Goal: Task Accomplishment & Management: Use online tool/utility

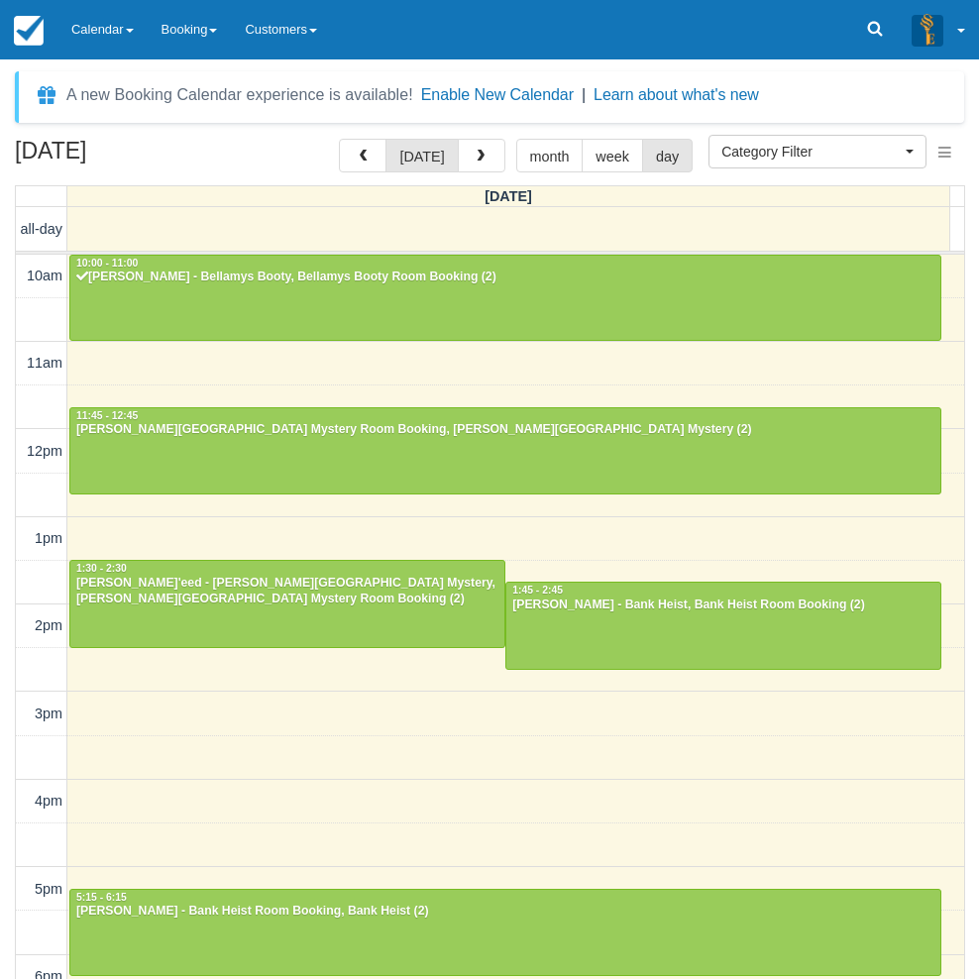
select select
click at [102, 31] on link "Calendar" at bounding box center [102, 29] width 90 height 59
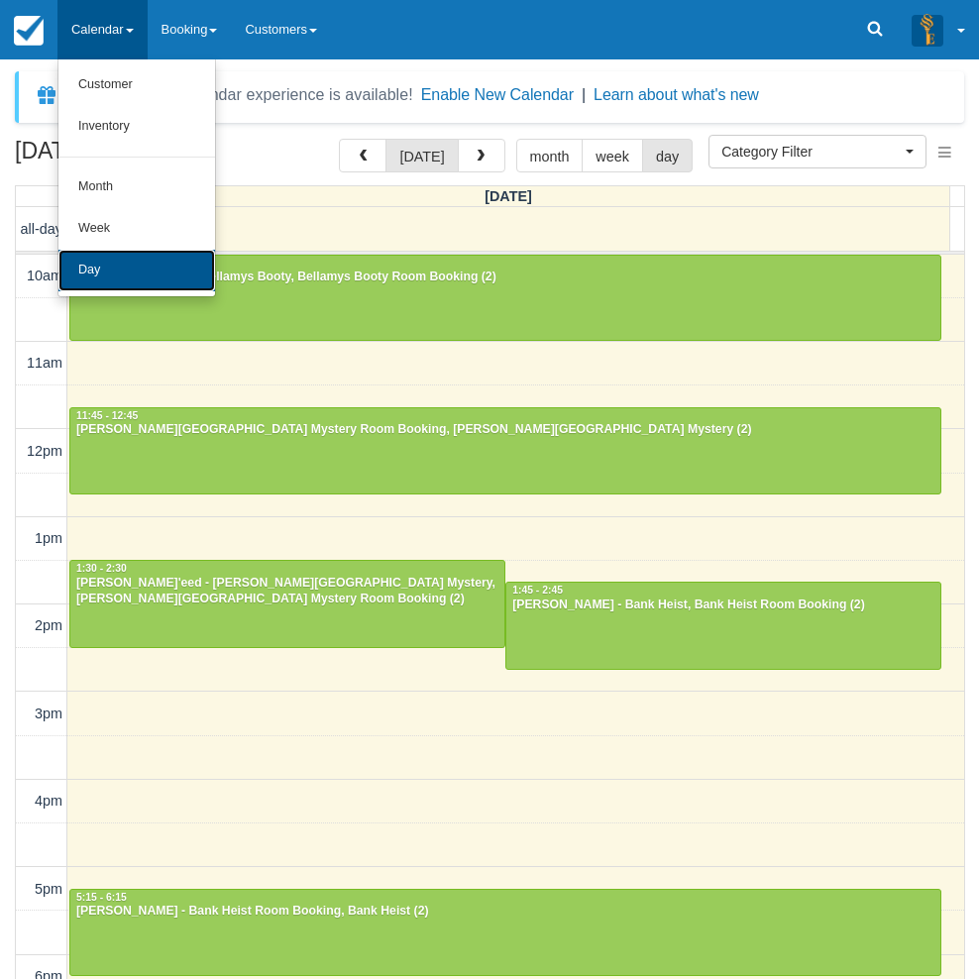
click at [99, 267] on link "Day" at bounding box center [136, 271] width 156 height 42
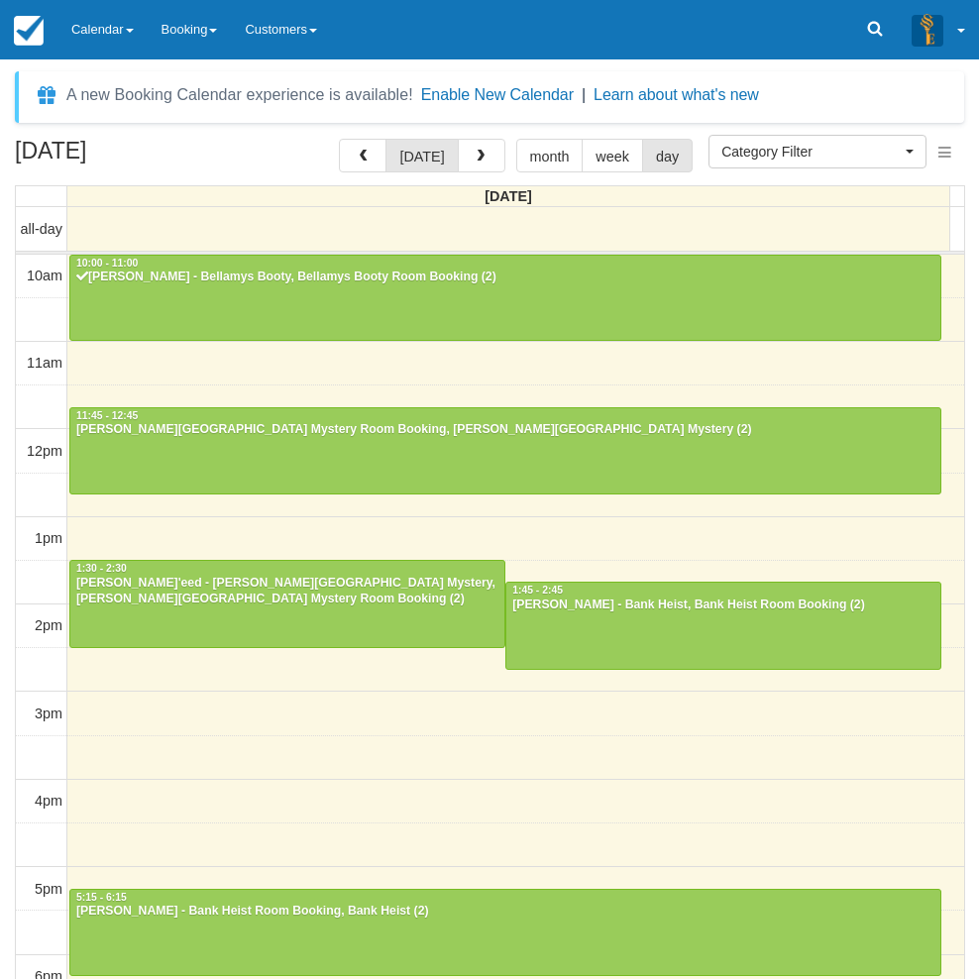
select select
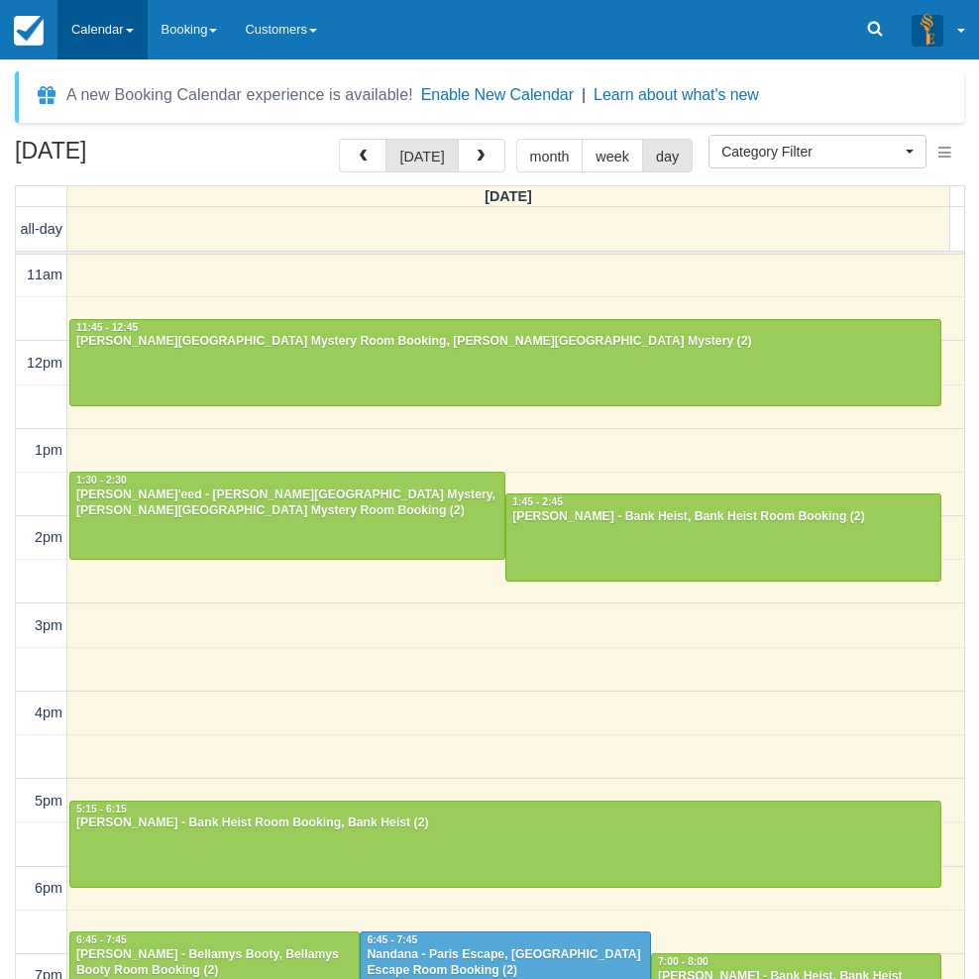
click at [110, 37] on link "Calendar" at bounding box center [102, 29] width 90 height 59
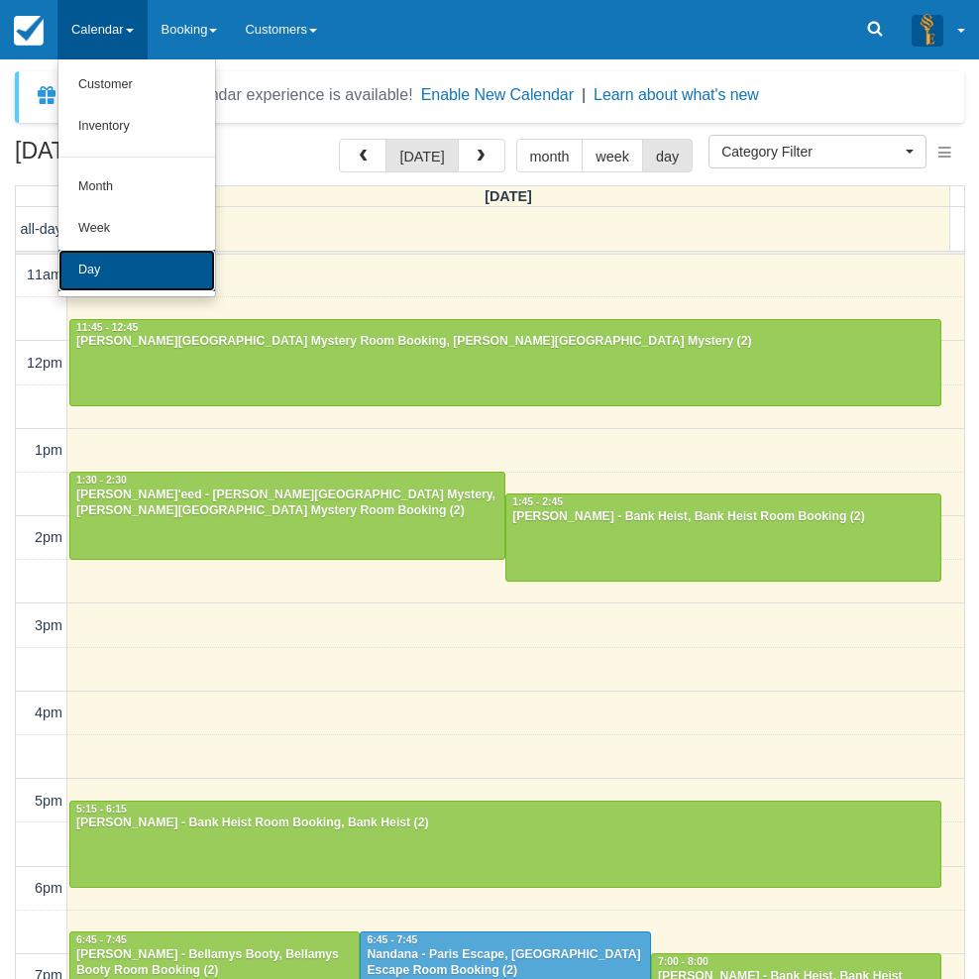
drag, startPoint x: 84, startPoint y: 277, endPoint x: 117, endPoint y: 278, distance: 32.7
click at [85, 278] on link "Day" at bounding box center [136, 271] width 156 height 42
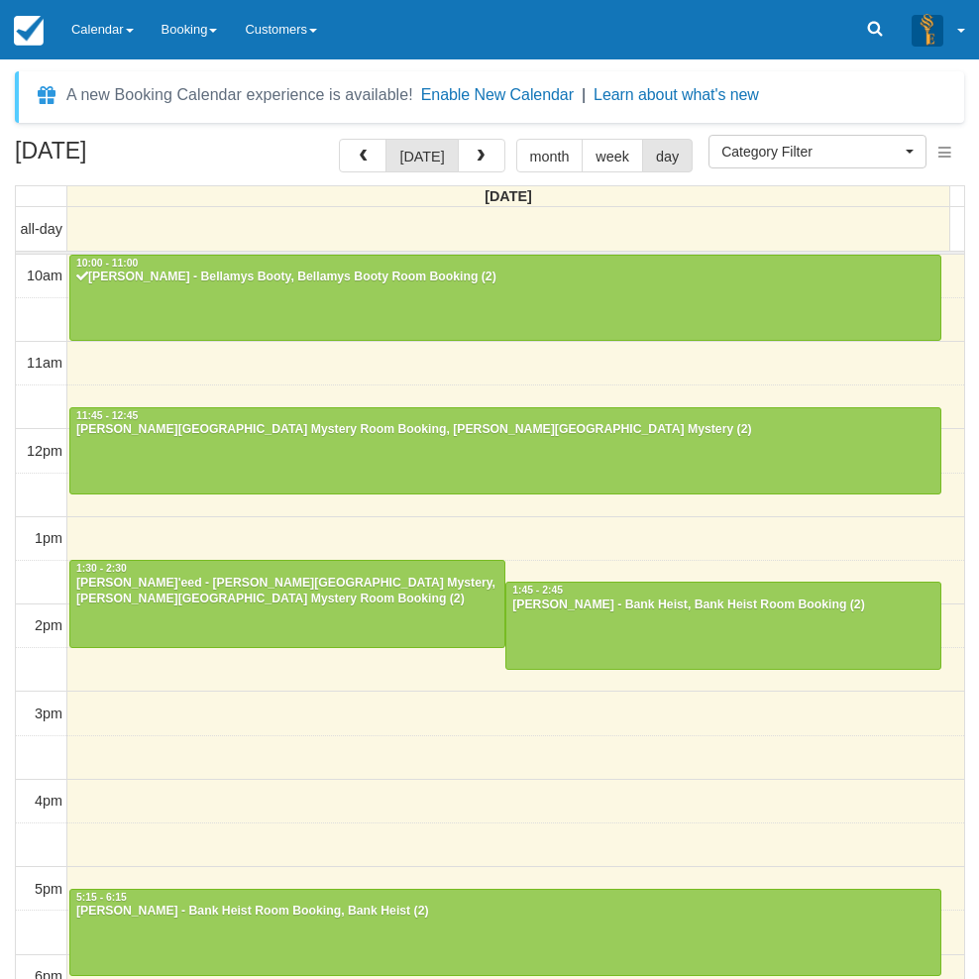
select select
